Goal: Find contact information: Find contact information

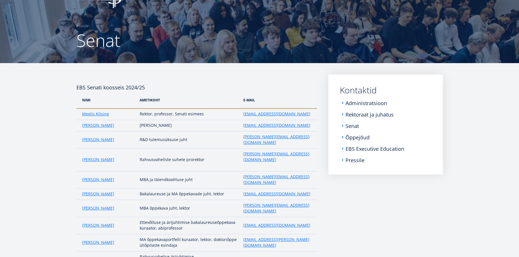
scroll to position [24, 0]
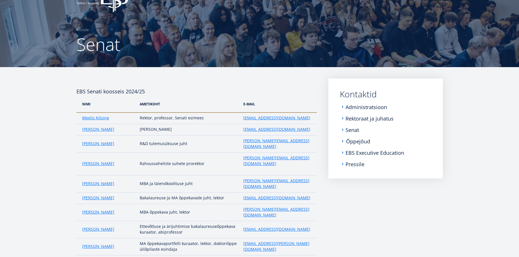
click at [352, 143] on link "Õppejõud" at bounding box center [358, 142] width 24 height 6
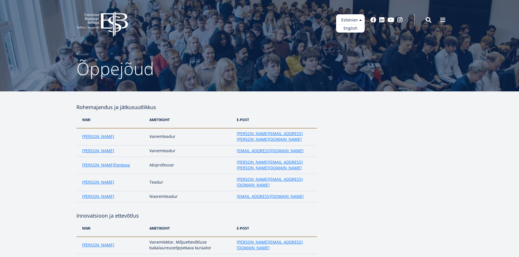
click at [360, 19] on ul "Estonian English" at bounding box center [350, 23] width 29 height 18
click at [352, 28] on link "English" at bounding box center [350, 28] width 29 height 8
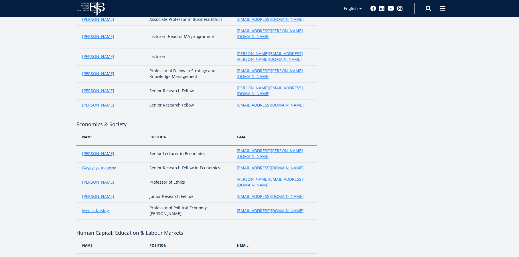
scroll to position [587, 0]
drag, startPoint x: 150, startPoint y: 70, endPoint x: 211, endPoint y: 70, distance: 60.9
click at [213, 145] on td "Senior Lecturer in Economics" at bounding box center [189, 153] width 87 height 17
copy td "Senior Lecturer in Economics"
drag, startPoint x: 288, startPoint y: 70, endPoint x: 235, endPoint y: 72, distance: 53.5
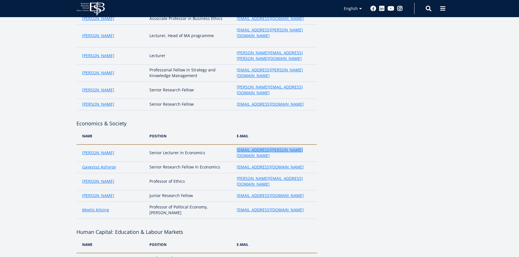
click at [235, 145] on td "[EMAIL_ADDRESS][PERSON_NAME][DOMAIN_NAME]" at bounding box center [275, 153] width 83 height 17
copy link "[EMAIL_ADDRESS][PERSON_NAME][DOMAIN_NAME]"
drag, startPoint x: 220, startPoint y: 80, endPoint x: 148, endPoint y: 81, distance: 71.8
click at [148, 162] on td "Senior Research Fellow in Economics" at bounding box center [189, 167] width 87 height 11
copy td "Senior Research Fellow in Economics"
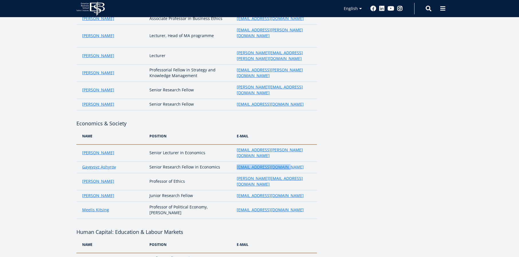
drag, startPoint x: 287, startPoint y: 81, endPoint x: 231, endPoint y: 82, distance: 56.6
click at [234, 162] on tr "Gaygysyz Ashyrov Senior Research Fellow in Economics gaygysyz.ashyrov@ebs.ee" at bounding box center [196, 167] width 240 height 11
copy tr "[EMAIL_ADDRESS][DOMAIN_NAME]"
drag, startPoint x: 270, startPoint y: 184, endPoint x: 229, endPoint y: 185, distance: 40.9
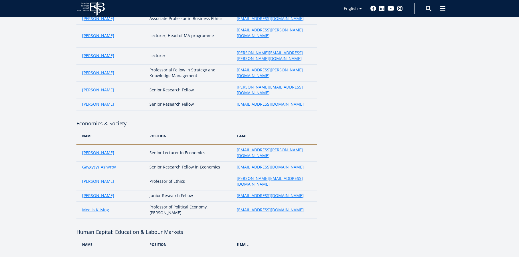
drag, startPoint x: 225, startPoint y: 182, endPoint x: 265, endPoint y: 191, distance: 41.0
drag, startPoint x: 294, startPoint y: 186, endPoint x: 237, endPoint y: 185, distance: 56.9
copy link "[EMAIL_ADDRESS][PERSON_NAME][DOMAIN_NAME]"
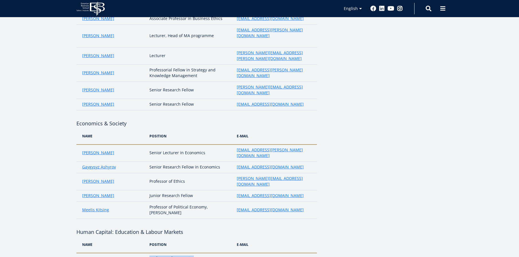
drag, startPoint x: 150, startPoint y: 162, endPoint x: 217, endPoint y: 161, distance: 67.5
click at [217, 253] on td "Professor of Economics" at bounding box center [189, 258] width 87 height 11
copy td "Professor of Economics"
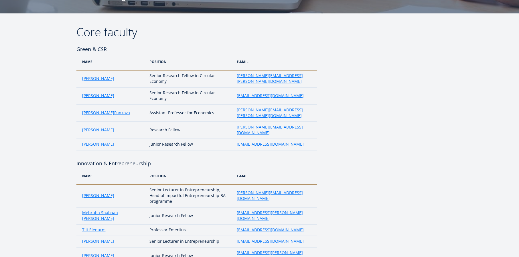
scroll to position [79, 0]
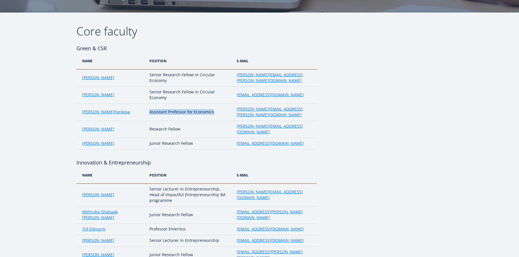
drag, startPoint x: 147, startPoint y: 108, endPoint x: 220, endPoint y: 109, distance: 72.9
click at [221, 109] on td "Assistant Professor for Economics" at bounding box center [189, 112] width 87 height 17
copy td "Assistant Professor for Economics"
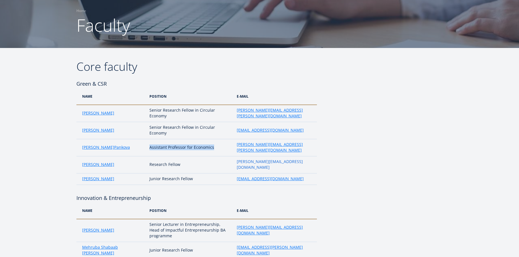
scroll to position [44, 0]
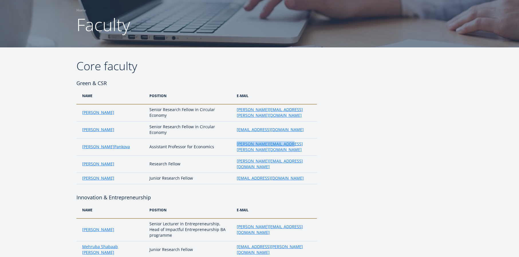
drag, startPoint x: 286, startPoint y: 144, endPoint x: 232, endPoint y: 145, distance: 54.1
click at [234, 145] on td "[PERSON_NAME][EMAIL_ADDRESS][PERSON_NAME][DOMAIN_NAME]" at bounding box center [275, 147] width 83 height 17
copy link "[PERSON_NAME][EMAIL_ADDRESS][PERSON_NAME][DOMAIN_NAME]"
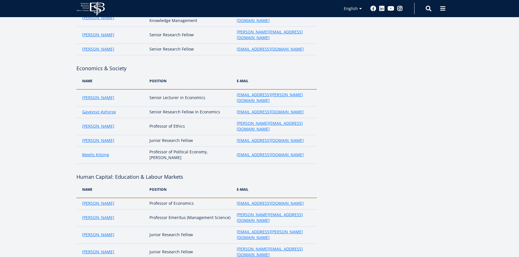
scroll to position [643, 0]
drag, startPoint x: 236, startPoint y: 140, endPoint x: 296, endPoint y: 141, distance: 59.8
click at [296, 244] on td "[PERSON_NAME][EMAIL_ADDRESS][DOMAIN_NAME]" at bounding box center [275, 252] width 83 height 17
copy link "[PERSON_NAME][EMAIL_ADDRESS][DOMAIN_NAME]"
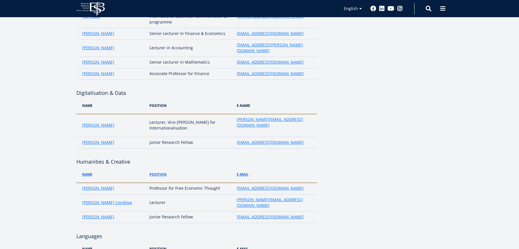
scroll to position [424, 0]
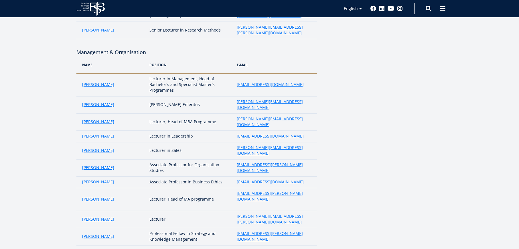
click at [184, 176] on td "Associate Professor in Business Ethics" at bounding box center [189, 181] width 87 height 11
drag, startPoint x: 260, startPoint y: 124, endPoint x: 232, endPoint y: 125, distance: 28.1
click at [234, 176] on td "[EMAIL_ADDRESS][DOMAIN_NAME]" at bounding box center [275, 181] width 83 height 11
copy link "[EMAIL_ADDRESS][DOMAIN_NAME]"
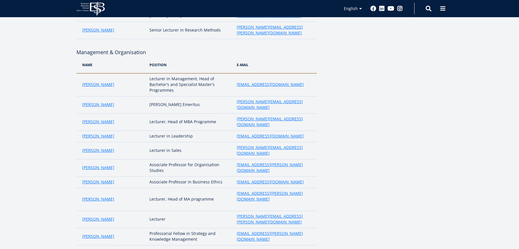
scroll to position [556, 0]
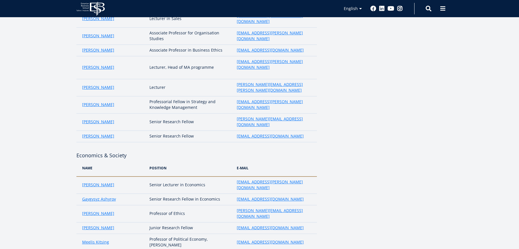
drag, startPoint x: 235, startPoint y: 124, endPoint x: 289, endPoint y: 124, distance: 54.4
click at [289, 205] on td "[PERSON_NAME][EMAIL_ADDRESS][DOMAIN_NAME]" at bounding box center [275, 213] width 83 height 17
click at [371, 122] on aside at bounding box center [385, 179] width 114 height 1264
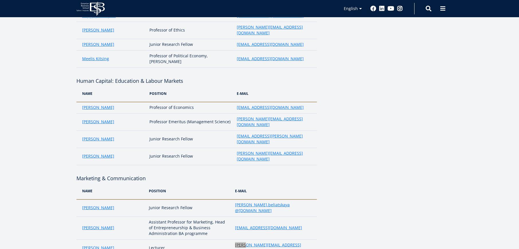
scroll to position [737, 0]
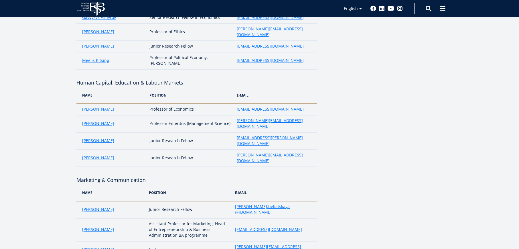
drag, startPoint x: 215, startPoint y: 103, endPoint x: 222, endPoint y: 115, distance: 13.9
click at [222, 218] on td "Assistant Professor for Marketing, Head of Entrepreneurship & Business Administ…" at bounding box center [189, 229] width 86 height 23
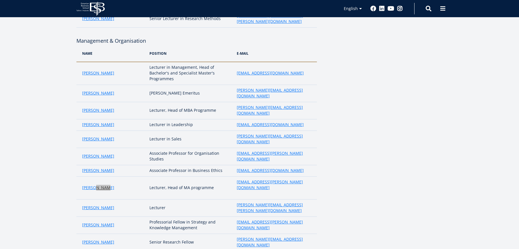
scroll to position [436, 0]
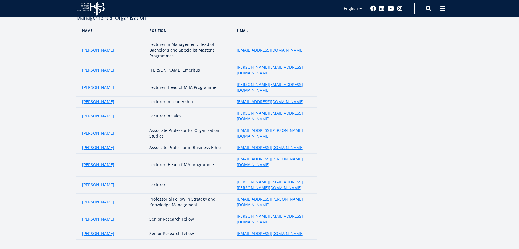
scroll to position [1071, 0]
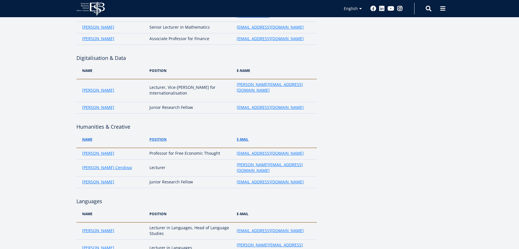
drag, startPoint x: 271, startPoint y: 126, endPoint x: 234, endPoint y: 125, distance: 36.6
drag, startPoint x: 287, startPoint y: 113, endPoint x: 235, endPoint y: 113, distance: 52.1
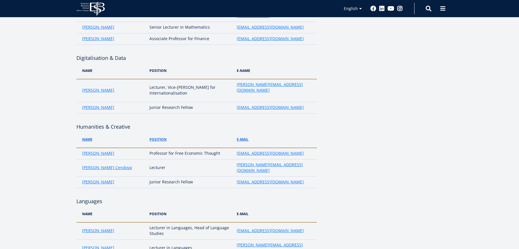
scroll to position [155, 0]
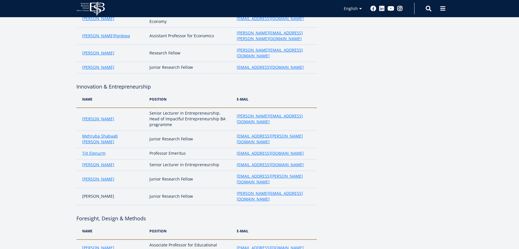
click at [291, 148] on td "[EMAIL_ADDRESS][DOMAIN_NAME]" at bounding box center [275, 153] width 83 height 11
drag, startPoint x: 289, startPoint y: 123, endPoint x: 236, endPoint y: 124, distance: 53.2
click at [236, 130] on td "[EMAIL_ADDRESS][PERSON_NAME][DOMAIN_NAME]" at bounding box center [275, 138] width 83 height 17
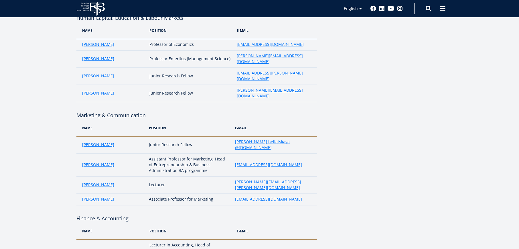
click at [195, 239] on td "Lecturer in Accounting, Head of International Business Administration BA progra…" at bounding box center [189, 250] width 87 height 23
drag, startPoint x: 193, startPoint y: 119, endPoint x: 209, endPoint y: 133, distance: 20.9
click at [211, 239] on td "Lecturer in Accounting, Head of International Business Administration BA progra…" at bounding box center [189, 250] width 87 height 23
drag, startPoint x: 453, startPoint y: 146, endPoint x: 426, endPoint y: 149, distance: 26.8
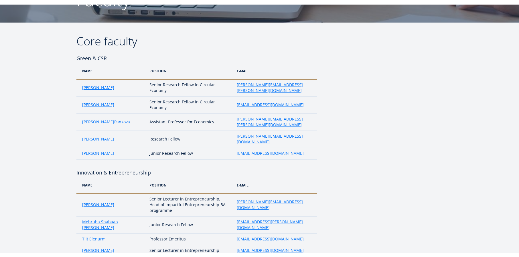
scroll to position [82, 0]
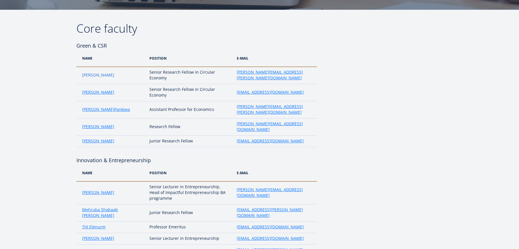
click at [113, 76] on link "[PERSON_NAME]" at bounding box center [98, 75] width 32 height 6
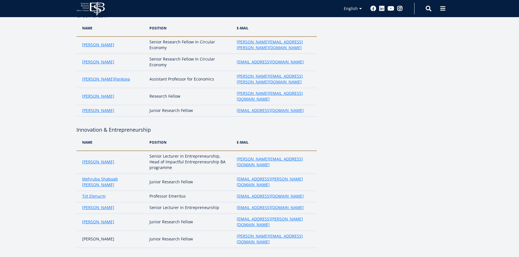
scroll to position [118, 0]
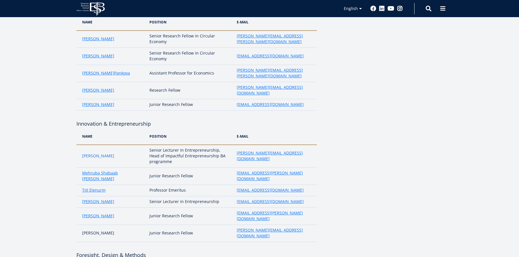
click at [96, 153] on link "[PERSON_NAME]" at bounding box center [98, 156] width 32 height 6
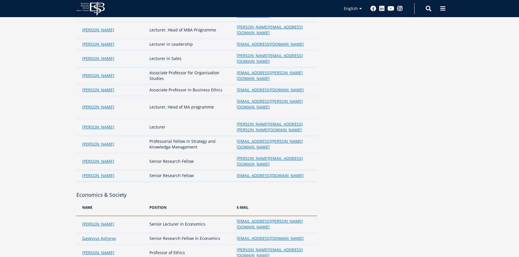
scroll to position [520, 0]
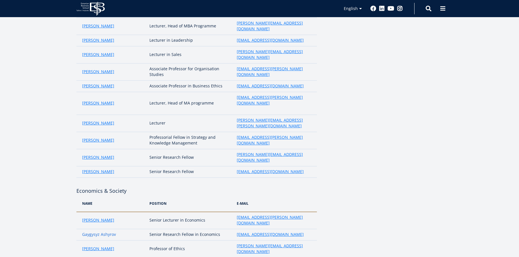
click at [100, 232] on link "Gaygysyz Ashyrov" at bounding box center [99, 235] width 34 height 6
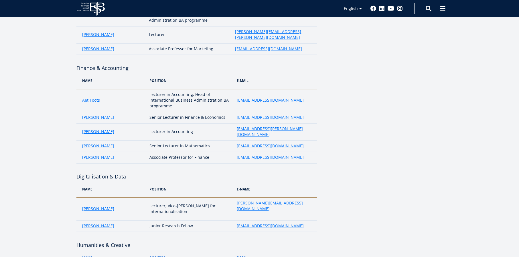
scroll to position [951, 0]
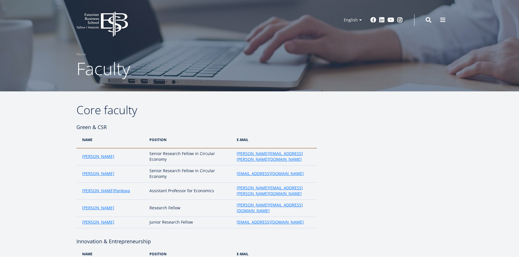
scroll to position [0, 0]
click at [81, 53] on link "Home" at bounding box center [81, 54] width 10 height 6
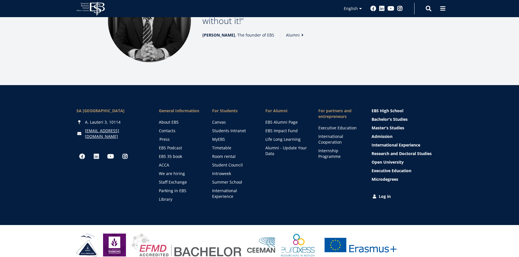
scroll to position [801, 0]
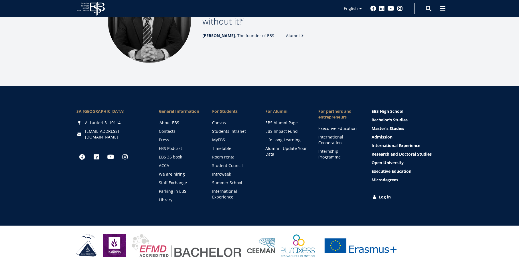
click at [169, 120] on link "About EBS" at bounding box center [180, 123] width 42 height 6
click at [165, 129] on link "Contacts" at bounding box center [180, 132] width 42 height 6
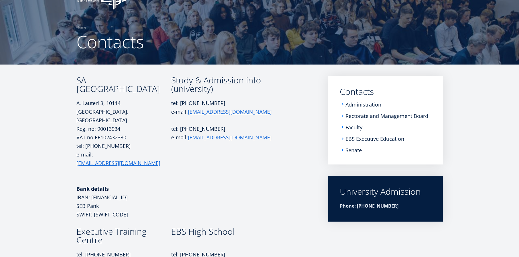
scroll to position [29, 0]
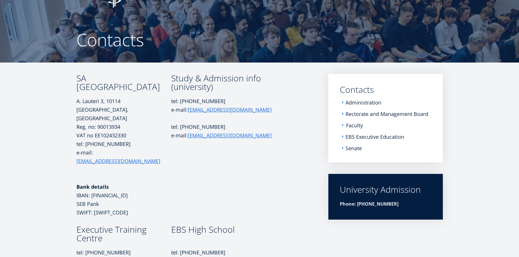
click at [351, 124] on link "Faculty" at bounding box center [354, 126] width 17 height 6
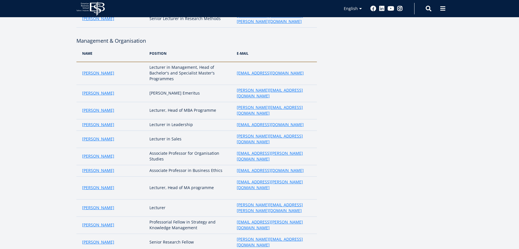
scroll to position [388, 0]
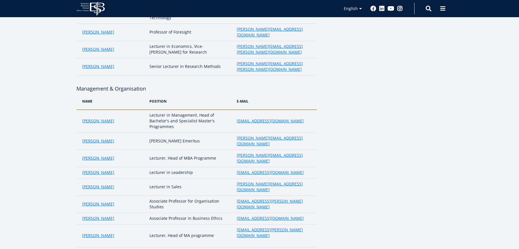
drag, startPoint x: 437, startPoint y: 94, endPoint x: 315, endPoint y: 163, distance: 140.3
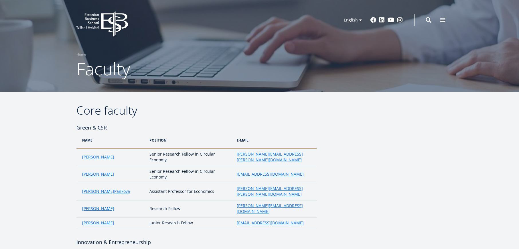
scroll to position [0, 0]
click at [111, 21] on icon at bounding box center [114, 23] width 27 height 25
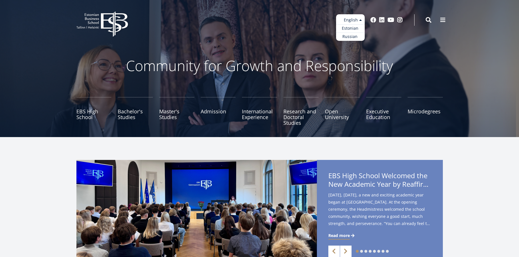
click at [352, 21] on ul "Estonian English Russian" at bounding box center [350, 27] width 29 height 27
click at [349, 29] on link "Estonian" at bounding box center [350, 28] width 29 height 8
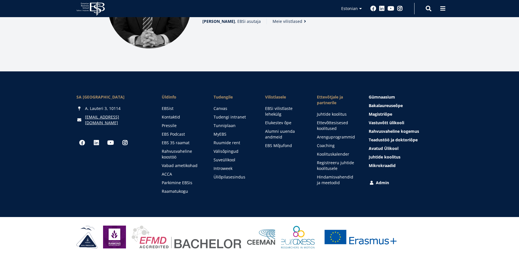
scroll to position [792, 0]
click at [175, 116] on link "Kontaktid" at bounding box center [182, 117] width 40 height 6
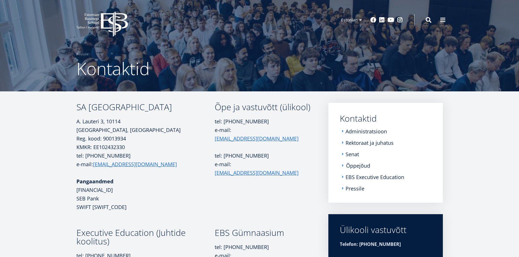
click at [356, 163] on link "Õppejõud" at bounding box center [358, 166] width 24 height 6
